Goal: Navigation & Orientation: Find specific page/section

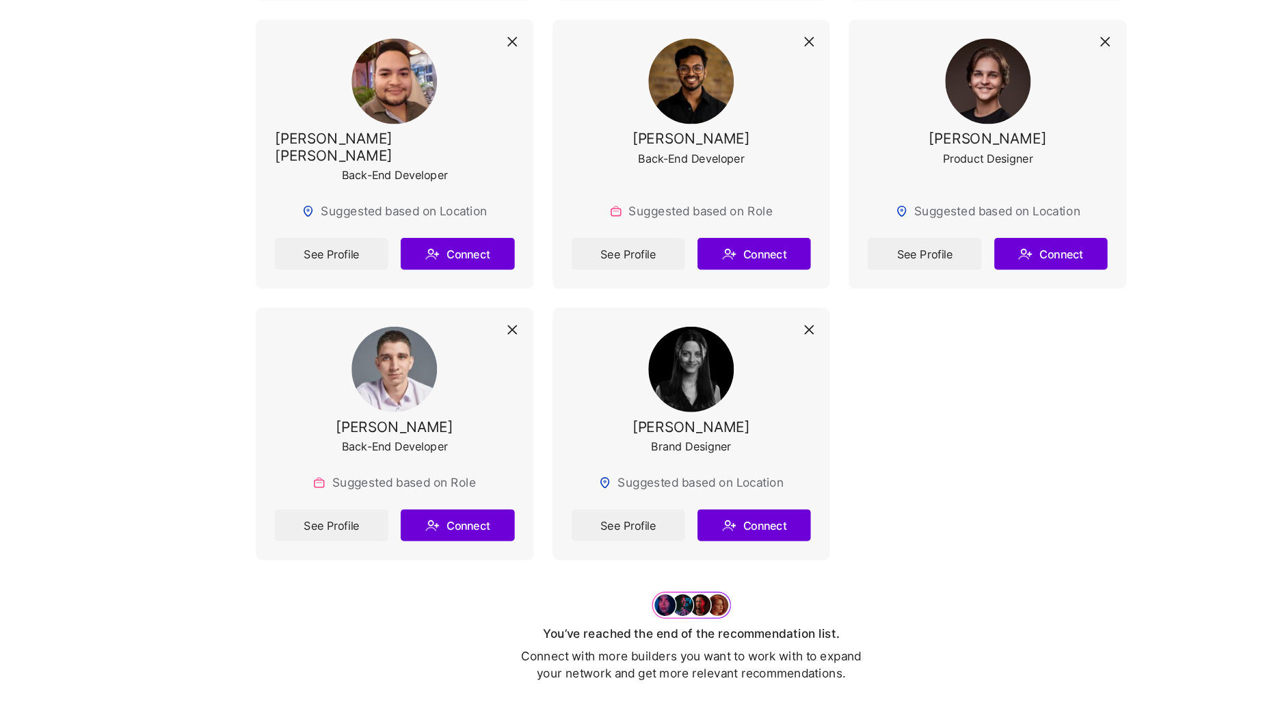
scroll to position [6587, 0]
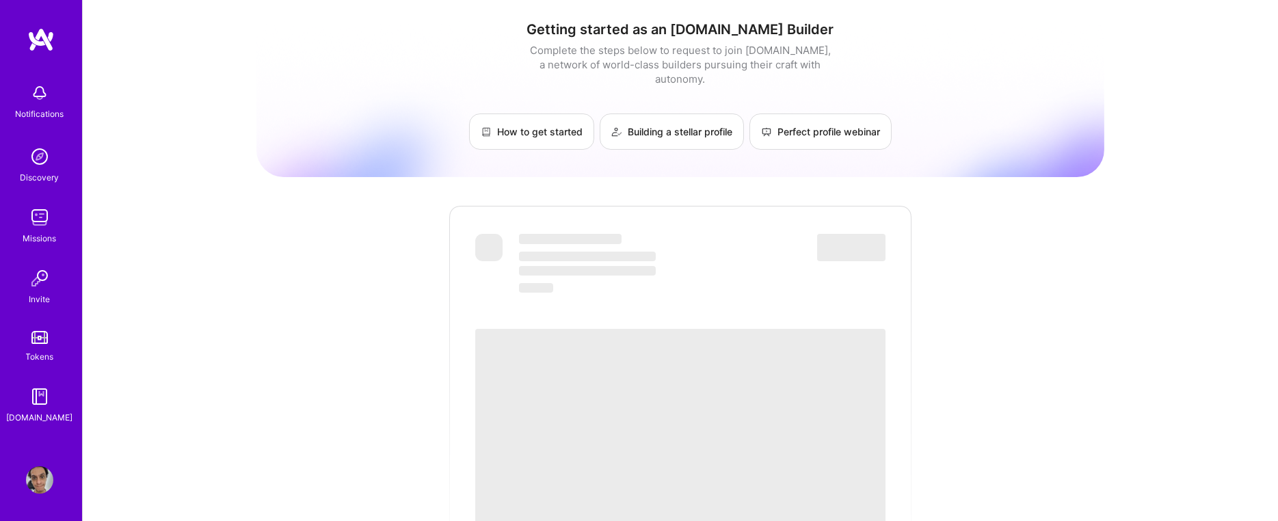
click at [46, 278] on img at bounding box center [39, 278] width 27 height 27
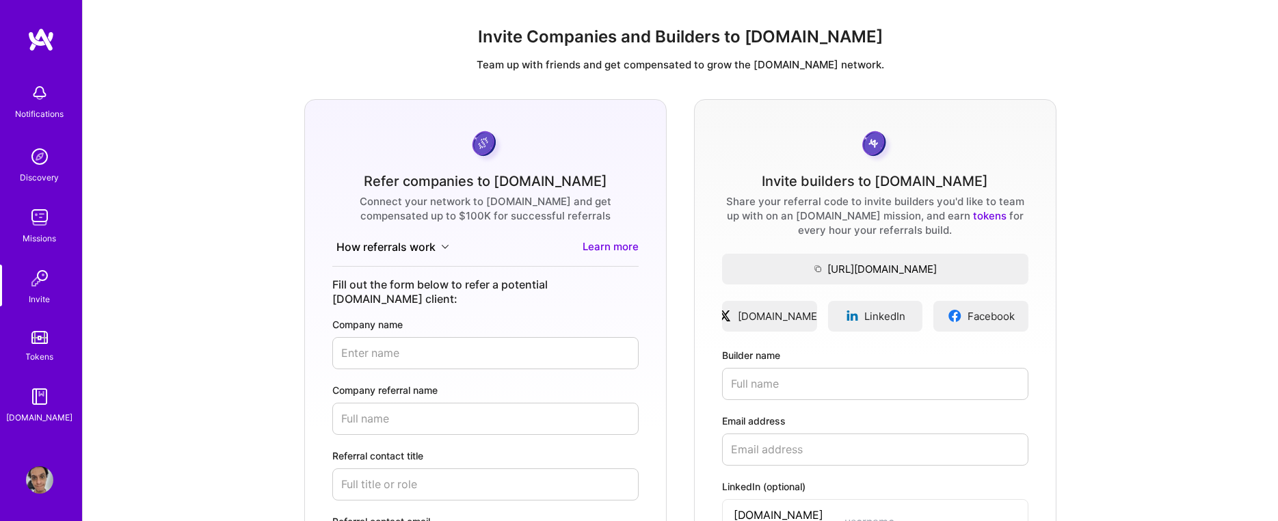
click at [42, 153] on img at bounding box center [39, 156] width 27 height 27
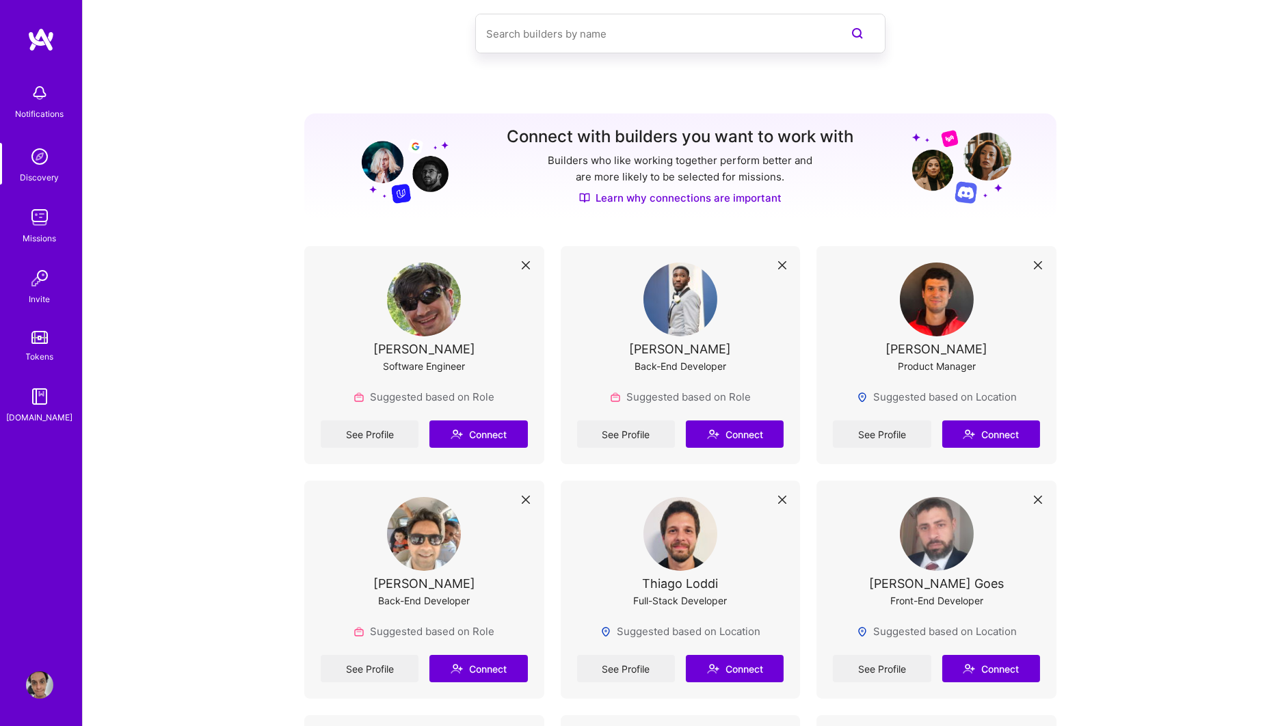
scroll to position [74, 0]
